Goal: Information Seeking & Learning: Learn about a topic

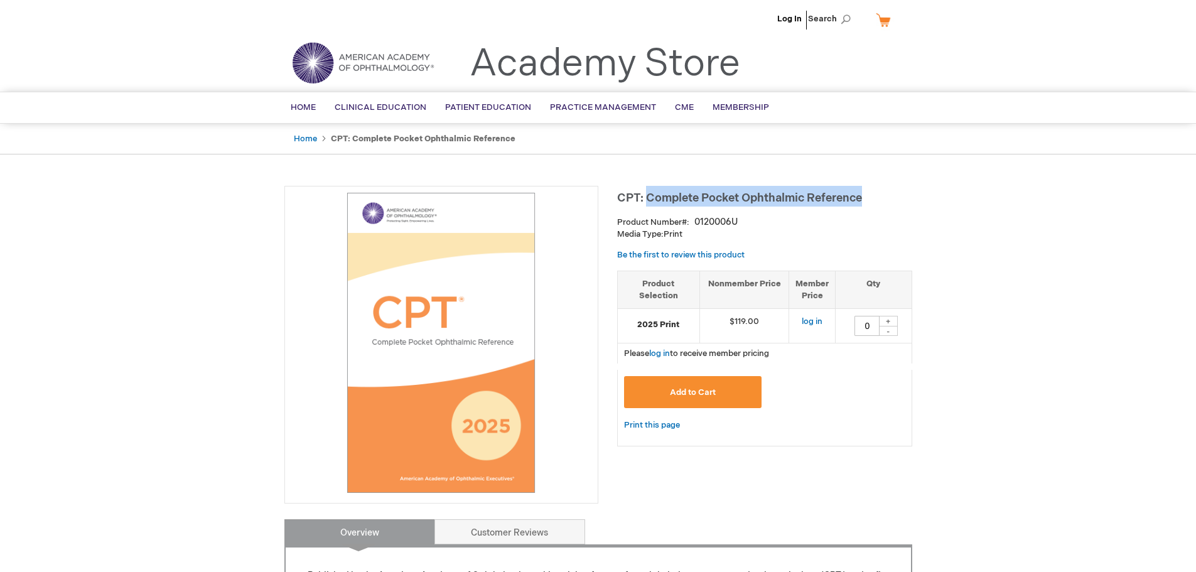
drag, startPoint x: 647, startPoint y: 197, endPoint x: 884, endPoint y: 188, distance: 237.5
click at [882, 189] on h1 "CPT: Complete Pocket Ophthalmic Reference" at bounding box center [764, 196] width 295 height 21
copy span "Complete Pocket Ophthalmic Reference"
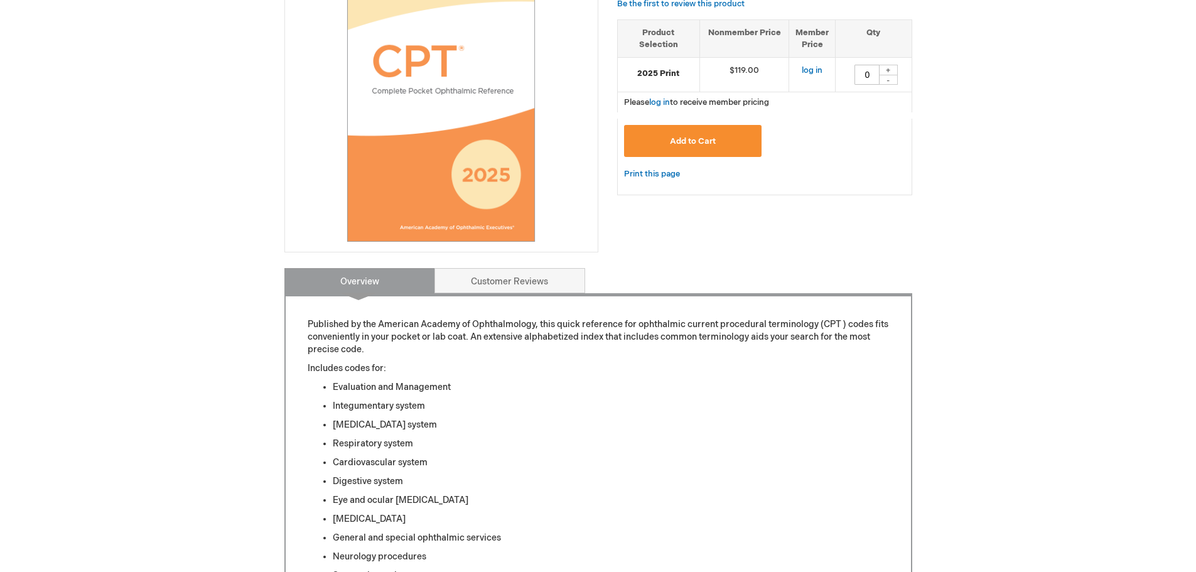
scroll to position [440, 0]
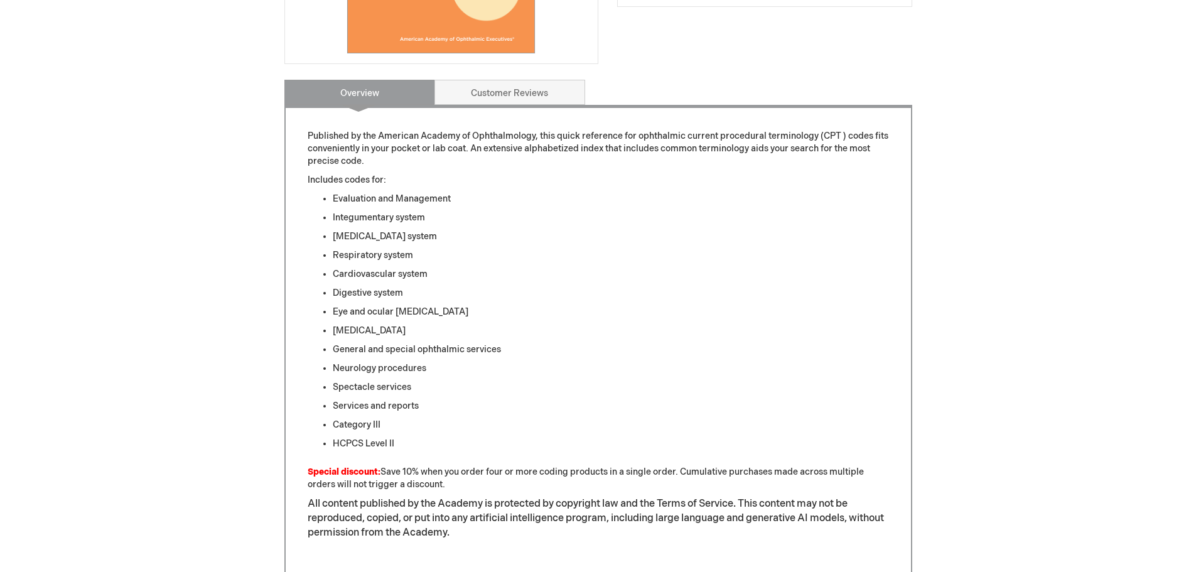
click at [517, 68] on div "CPT: Complete Pocket Ophthalmic Reference Product Number 0120006U Media Type: P…" at bounding box center [599, 215] width 628 height 939
click at [518, 85] on link "Customer Reviews" at bounding box center [510, 92] width 151 height 25
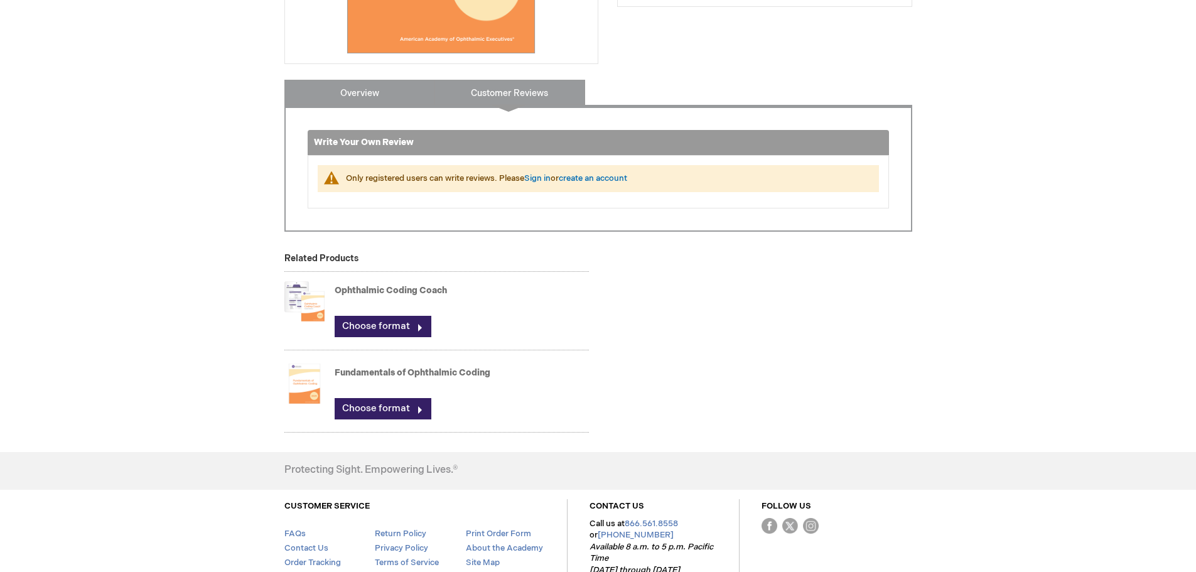
click at [403, 87] on link "Overview" at bounding box center [360, 92] width 151 height 25
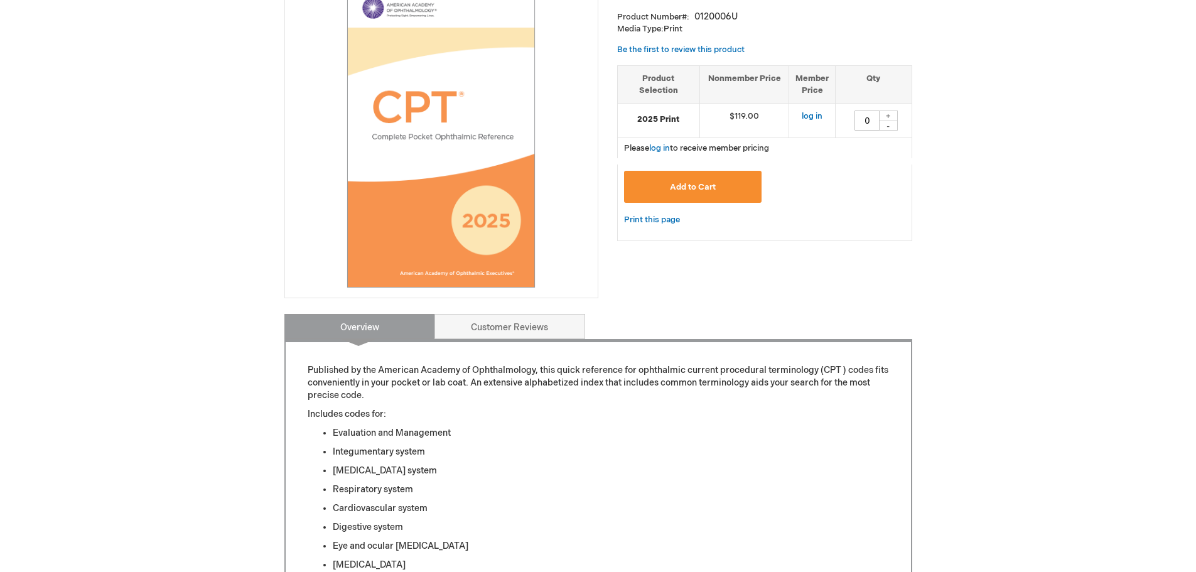
scroll to position [0, 0]
